Goal: Task Accomplishment & Management: Manage account settings

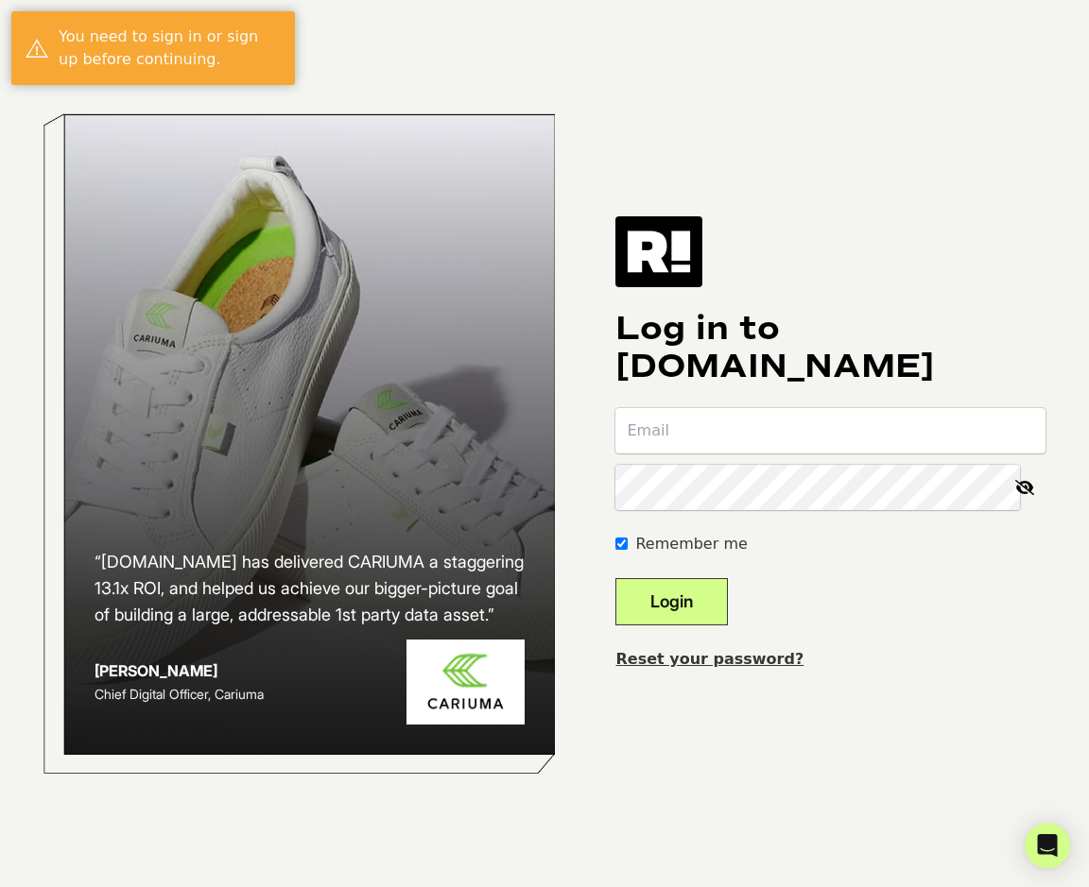
type input "[PERSON_NAME][EMAIL_ADDRESS][DOMAIN_NAME]"
click at [714, 594] on button "Login" at bounding box center [671, 601] width 112 height 47
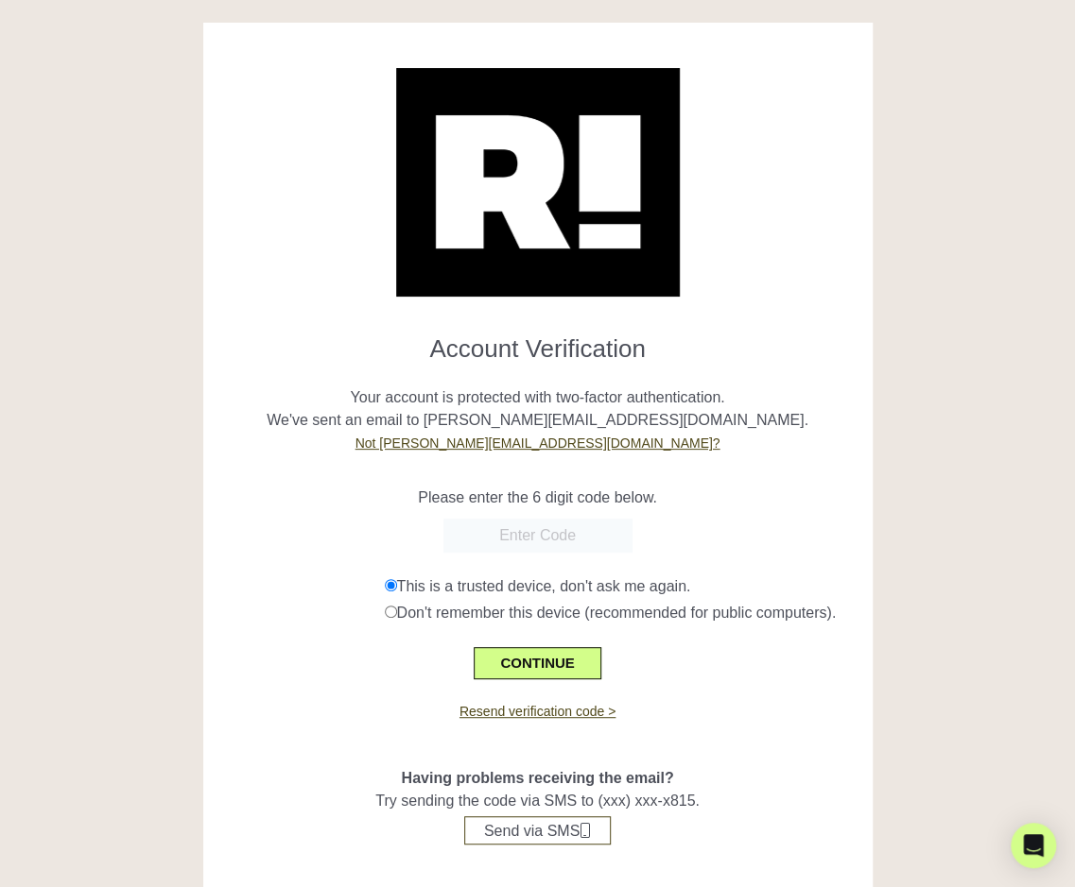
click at [719, 522] on div at bounding box center [537, 536] width 641 height 34
